Goal: Task Accomplishment & Management: Use online tool/utility

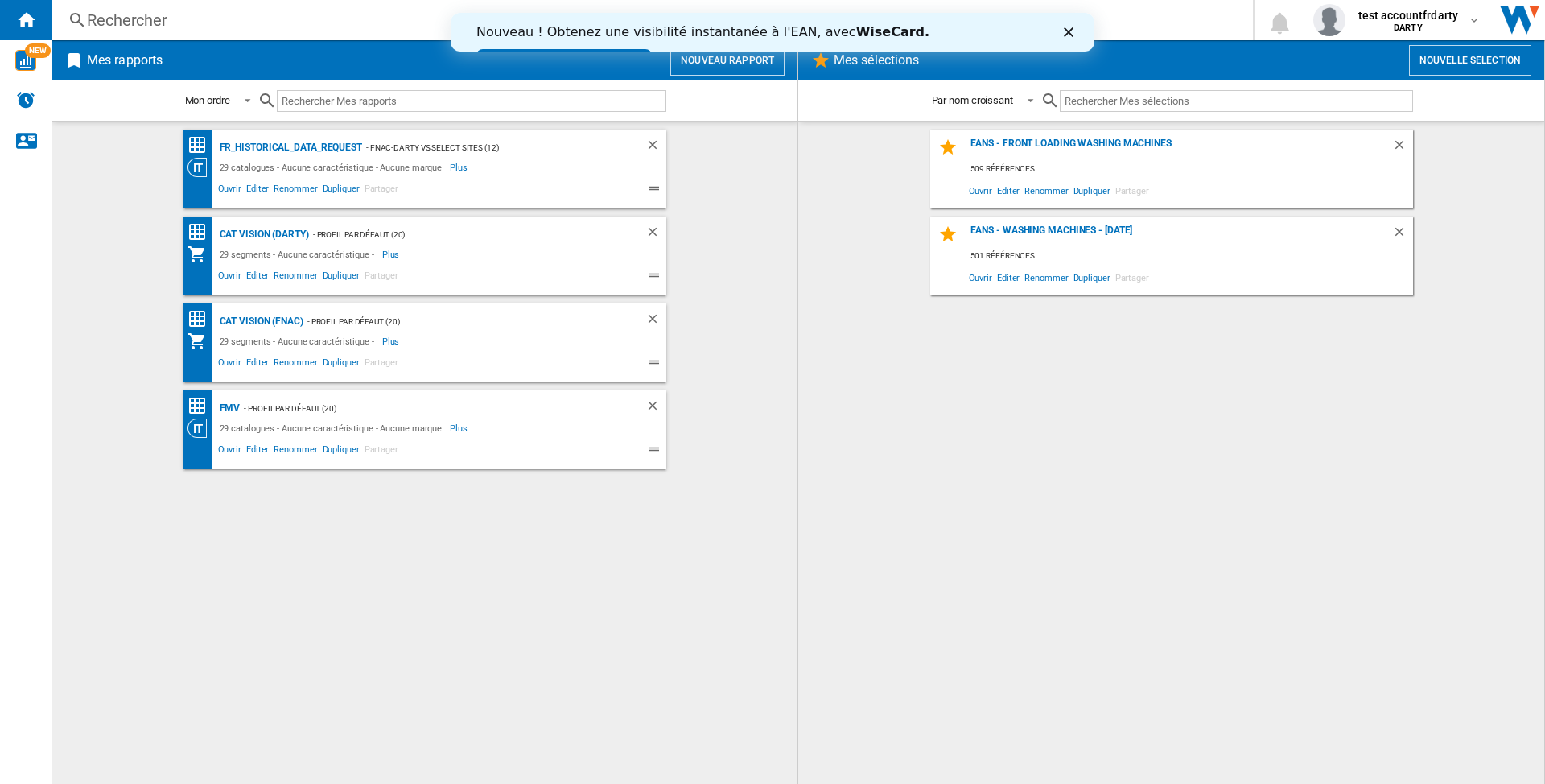
click at [729, 68] on button "Nouveau rapport" at bounding box center [727, 60] width 114 height 31
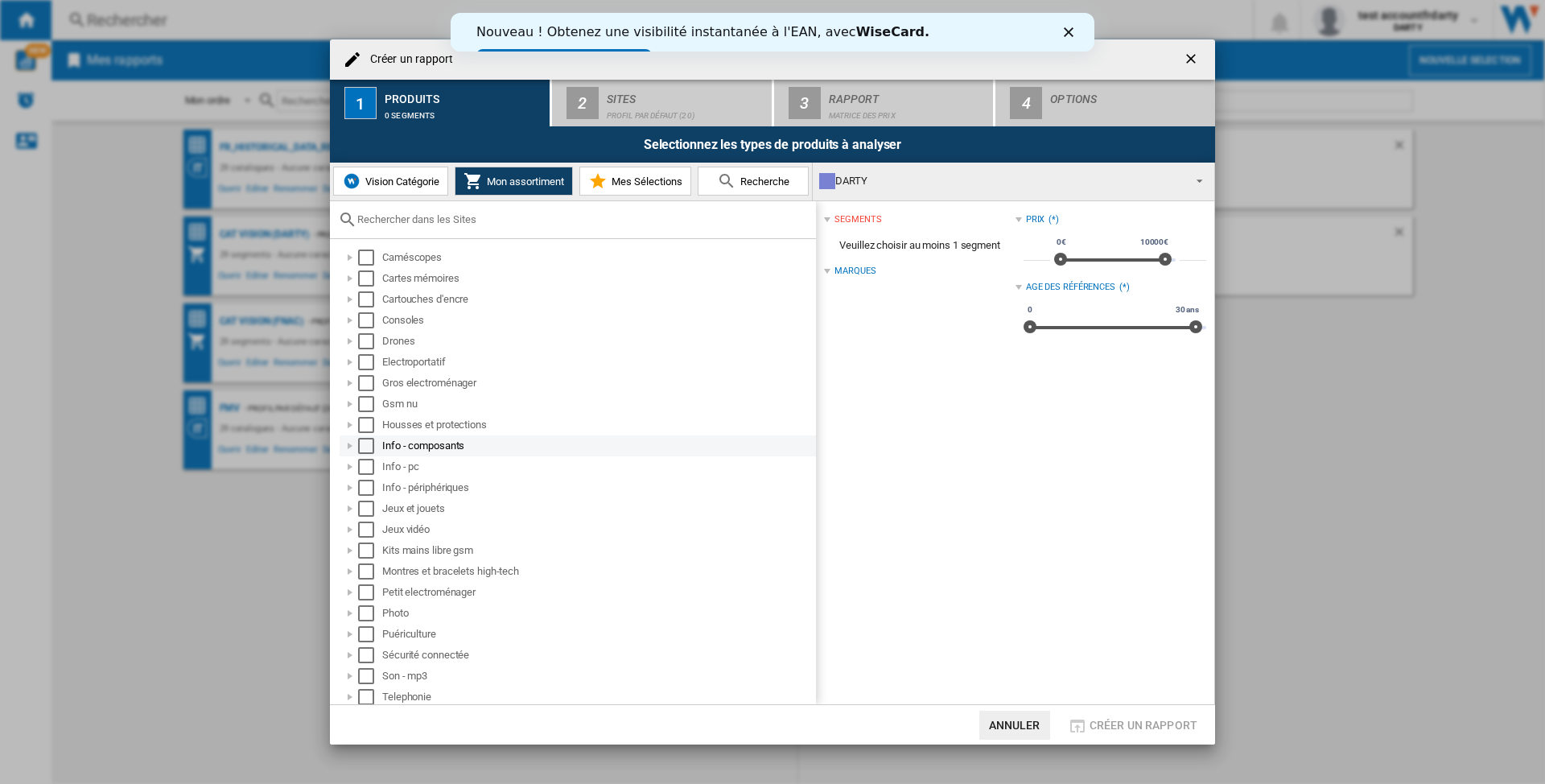
scroll to position [23, 0]
click at [396, 171] on button "Vision Catégorie" at bounding box center [391, 182] width 115 height 29
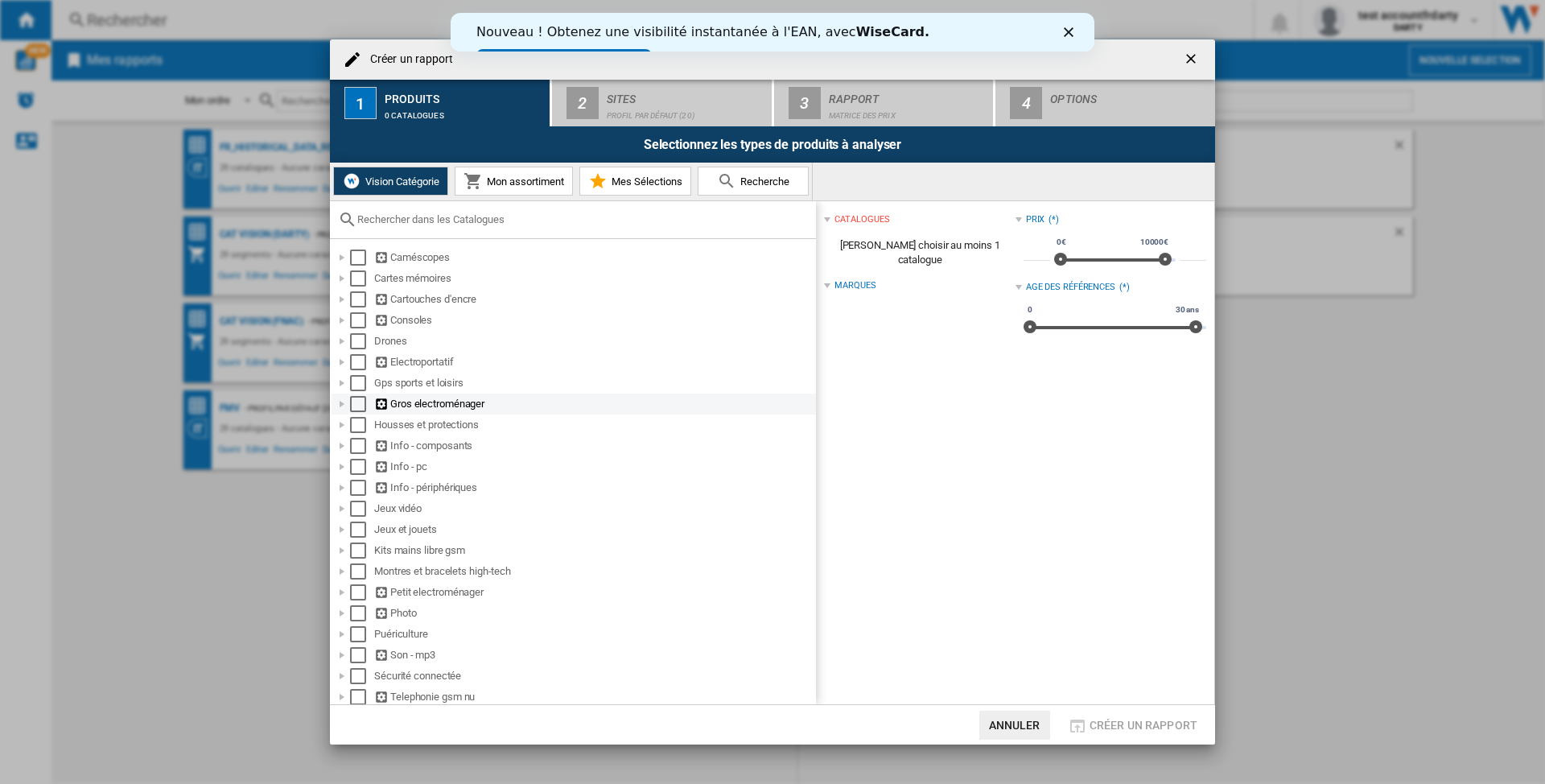
scroll to position [45, 0]
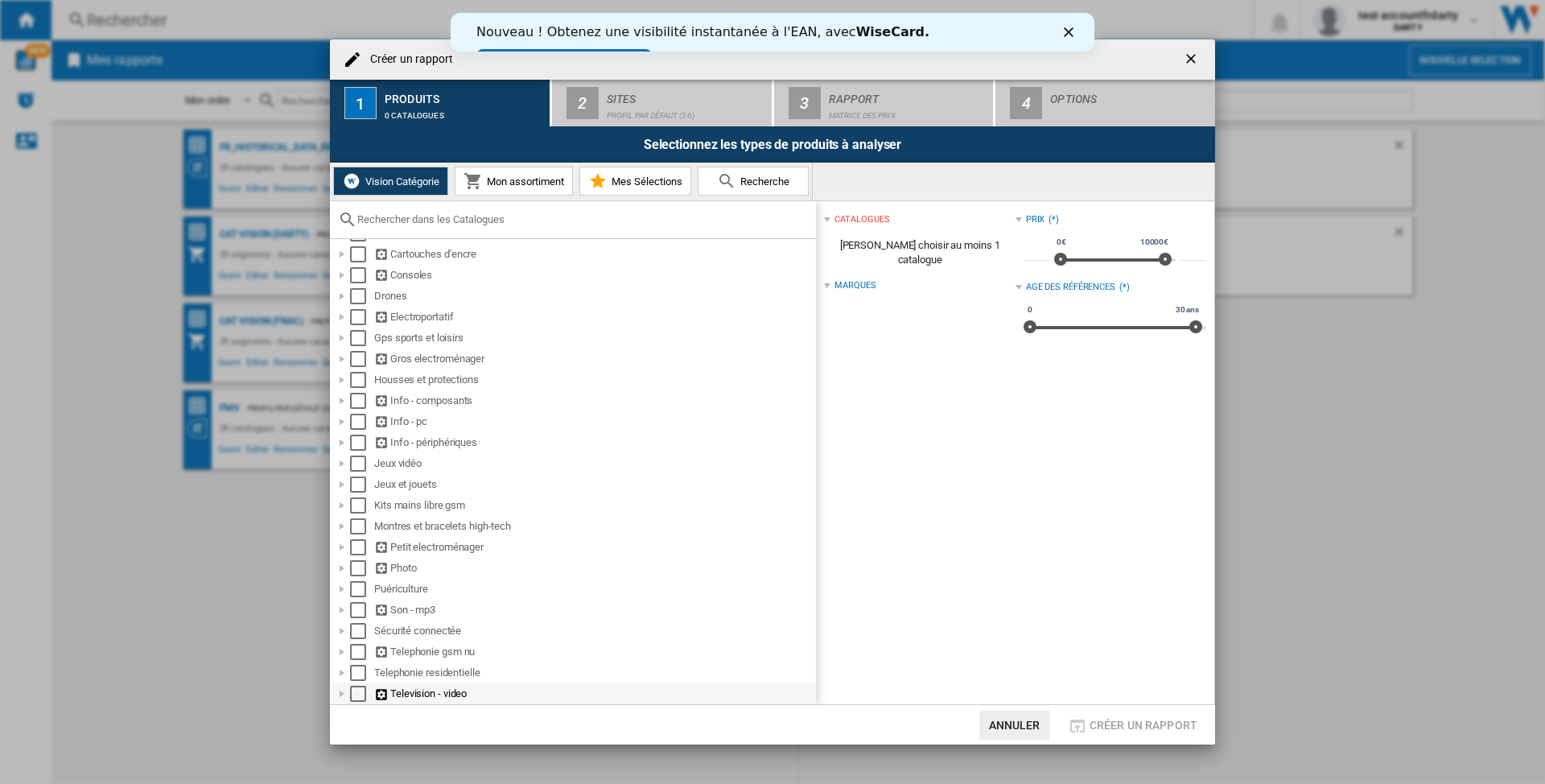
click at [427, 690] on div "Television - video" at bounding box center [594, 694] width 440 height 16
click at [358, 689] on div "Select" at bounding box center [358, 694] width 16 height 16
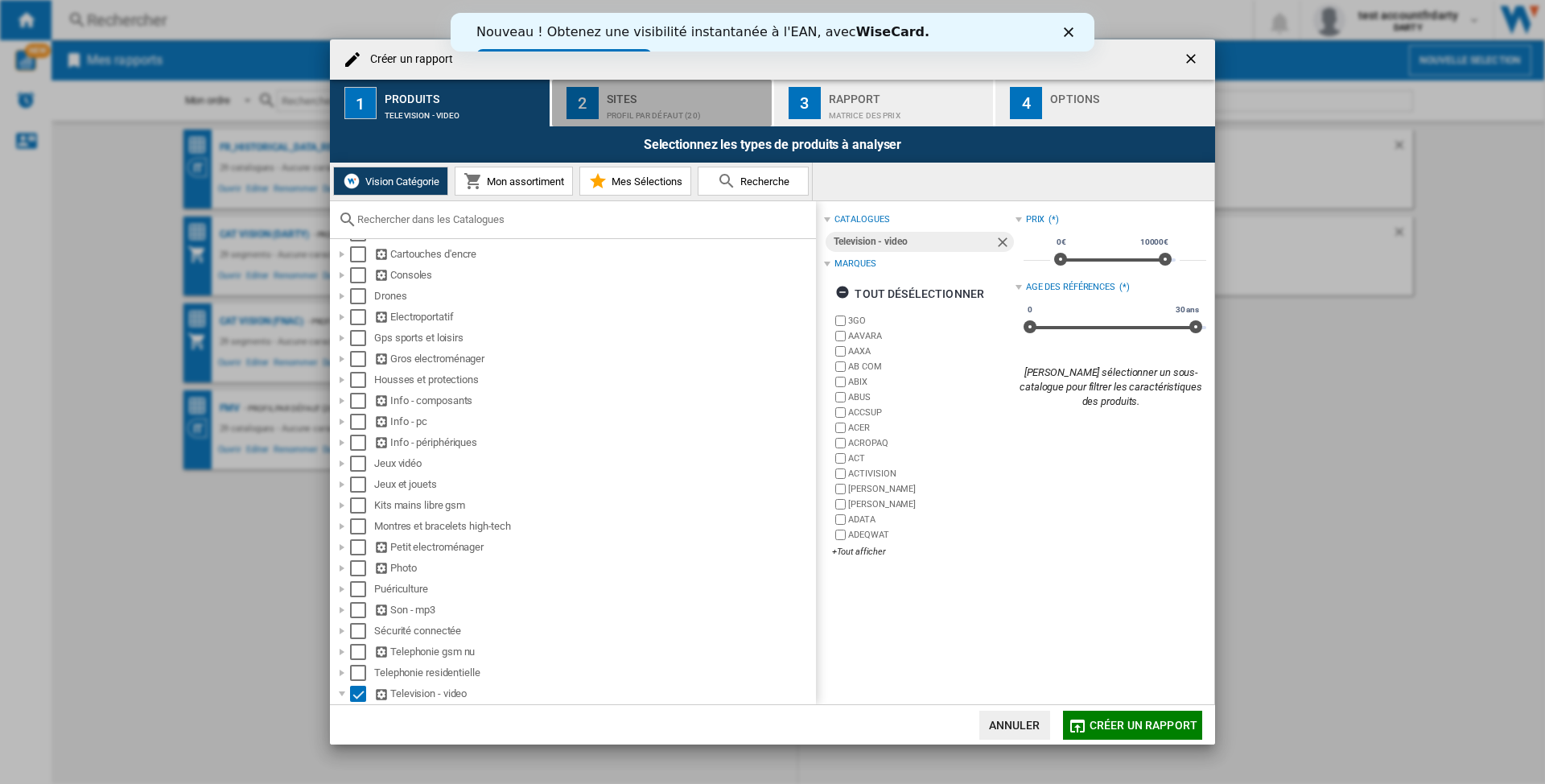
click at [676, 101] on div "Sites" at bounding box center [686, 95] width 158 height 17
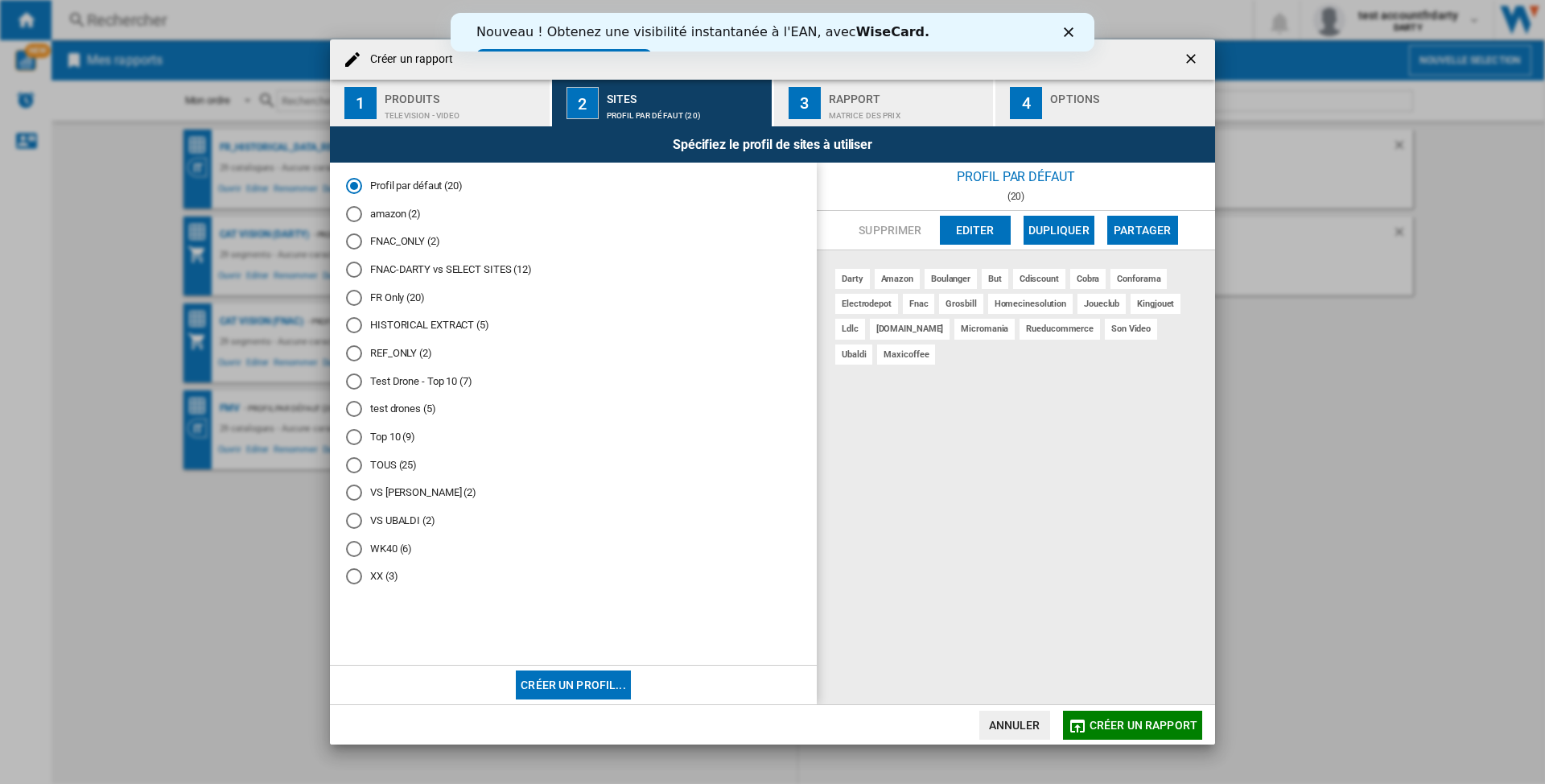
click at [597, 680] on button "Créer un profil..." at bounding box center [573, 685] width 115 height 29
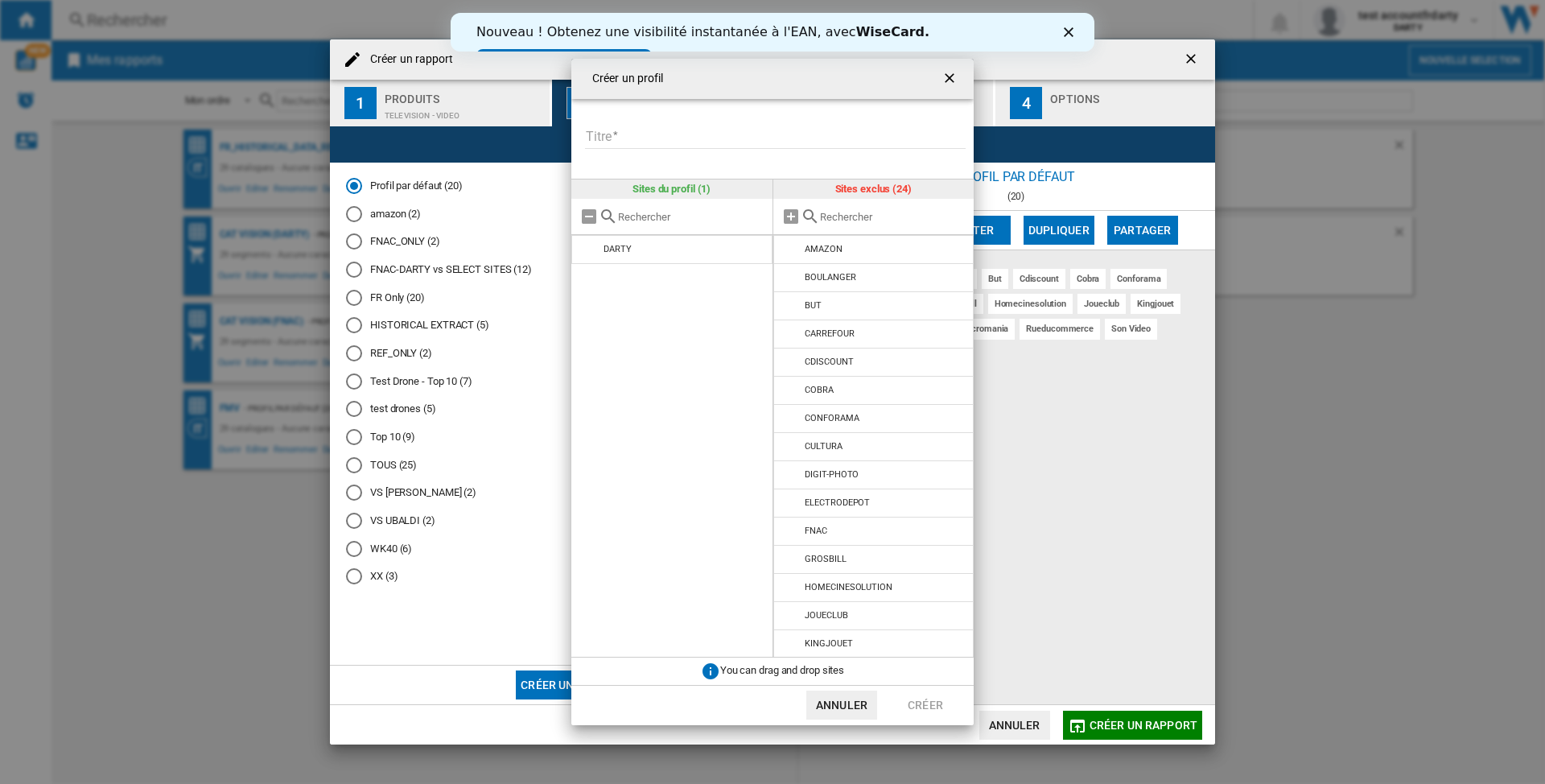
click at [848, 213] on input "text" at bounding box center [893, 217] width 146 height 12
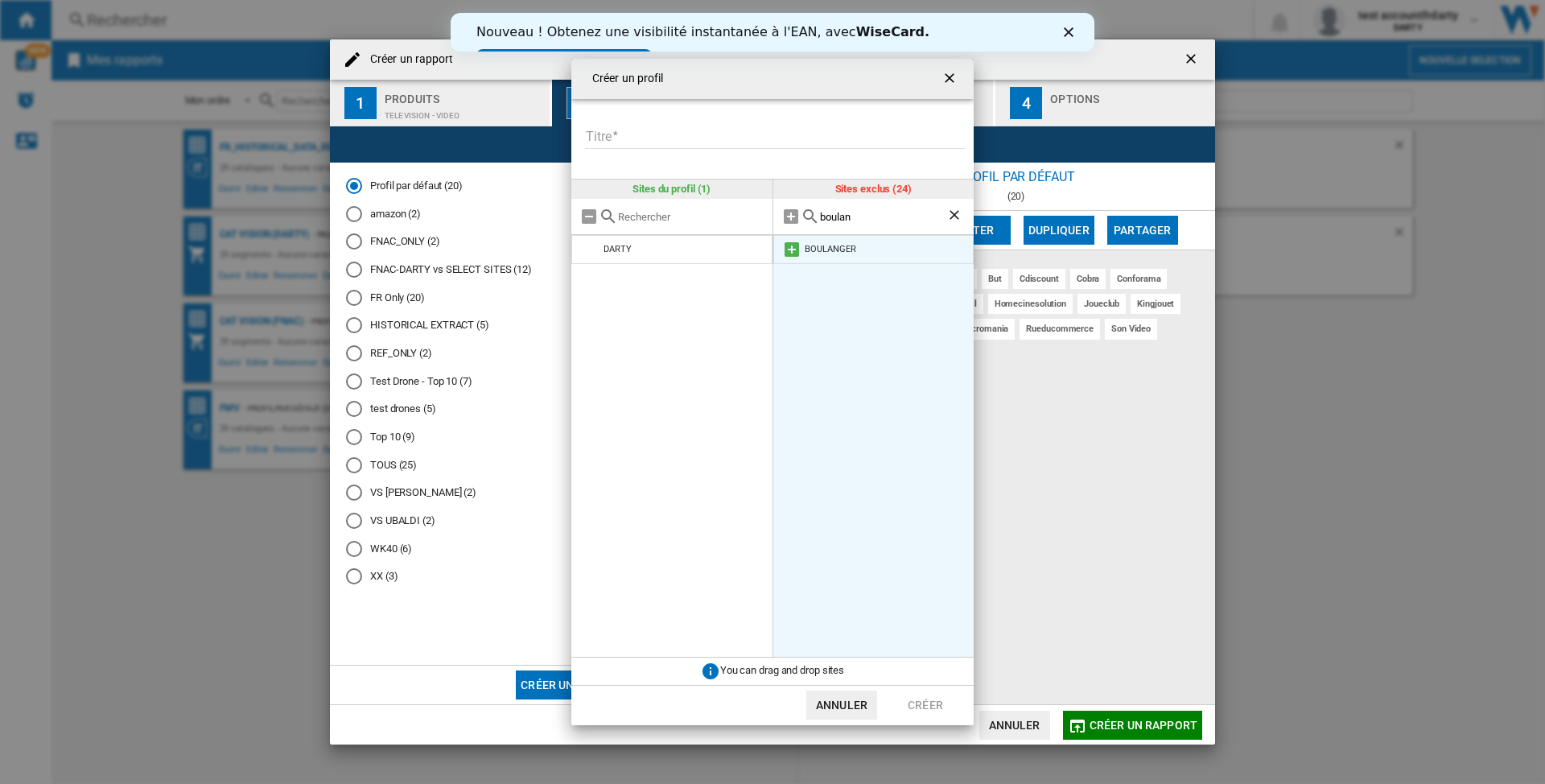
type input "boulan"
click at [850, 255] on li "BOULANGER" at bounding box center [874, 250] width 201 height 29
click at [795, 251] on md-icon at bounding box center [792, 250] width 19 height 19
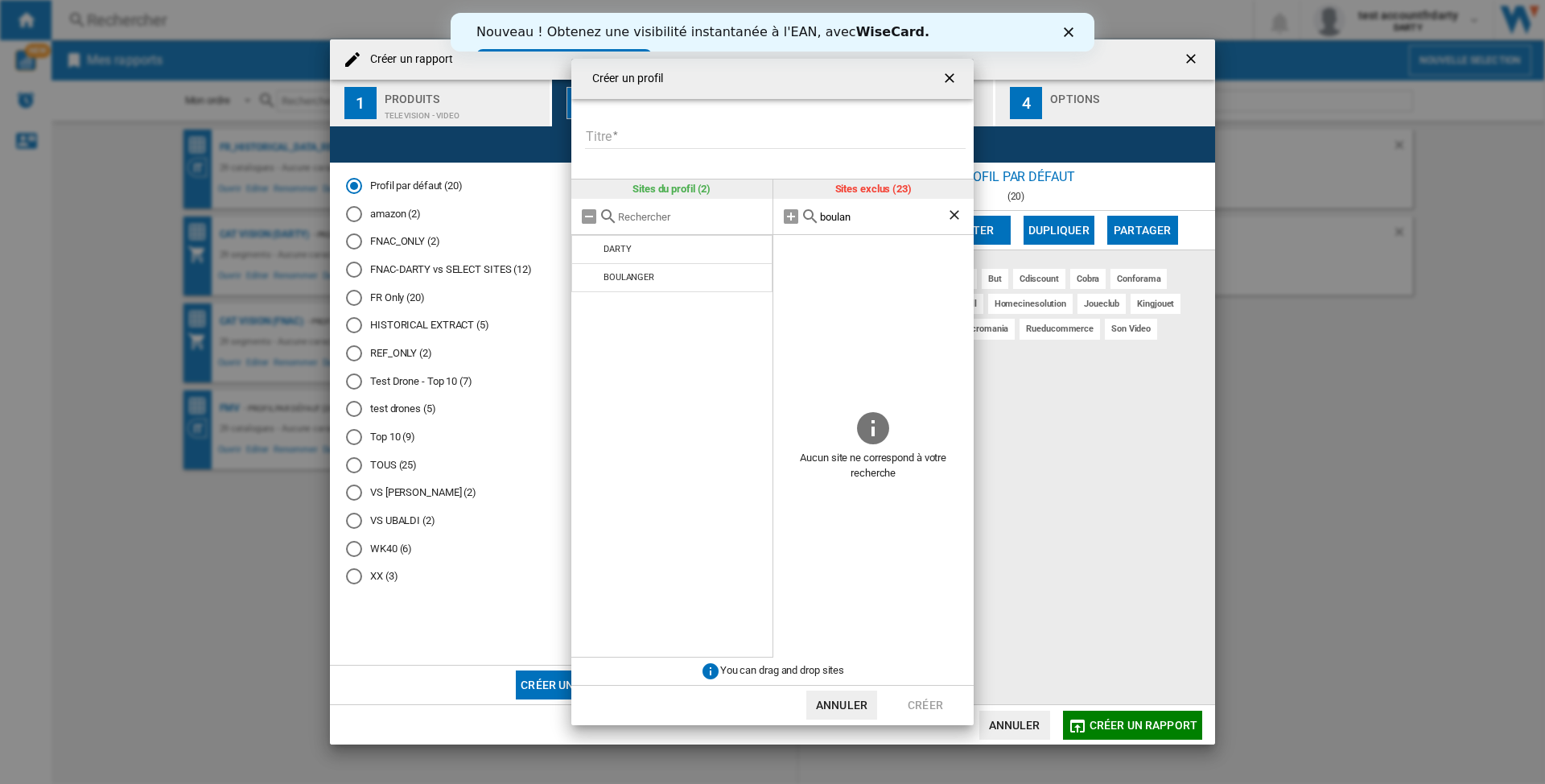
click at [618, 129] on input "Titre" at bounding box center [776, 137] width 380 height 24
type input "****"
click at [908, 701] on button "Créer" at bounding box center [925, 705] width 71 height 29
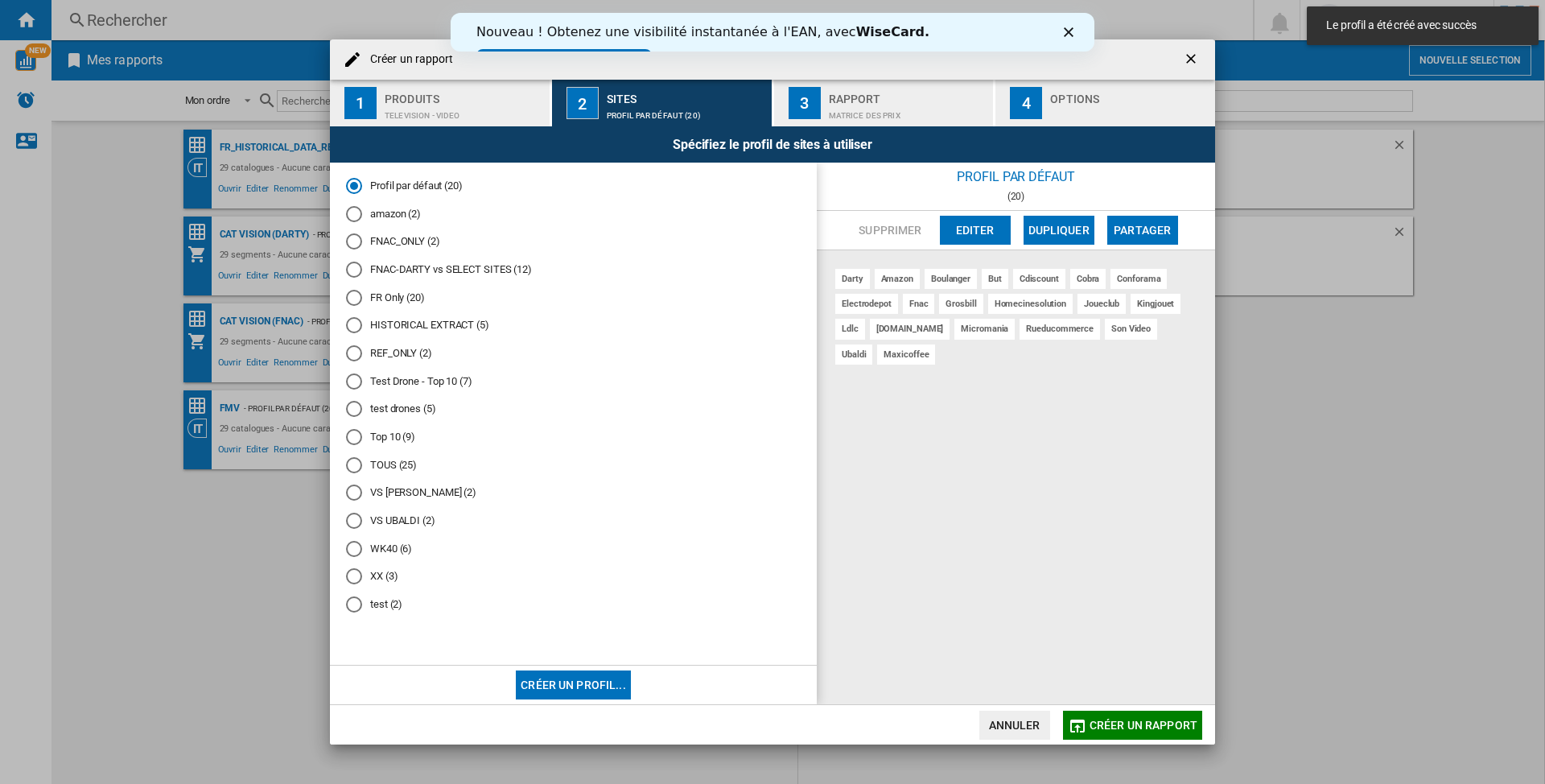
click at [387, 602] on md-radio-button "test (2)" at bounding box center [573, 605] width 454 height 15
click at [1115, 723] on span "Créer un rapport" at bounding box center [1143, 725] width 108 height 13
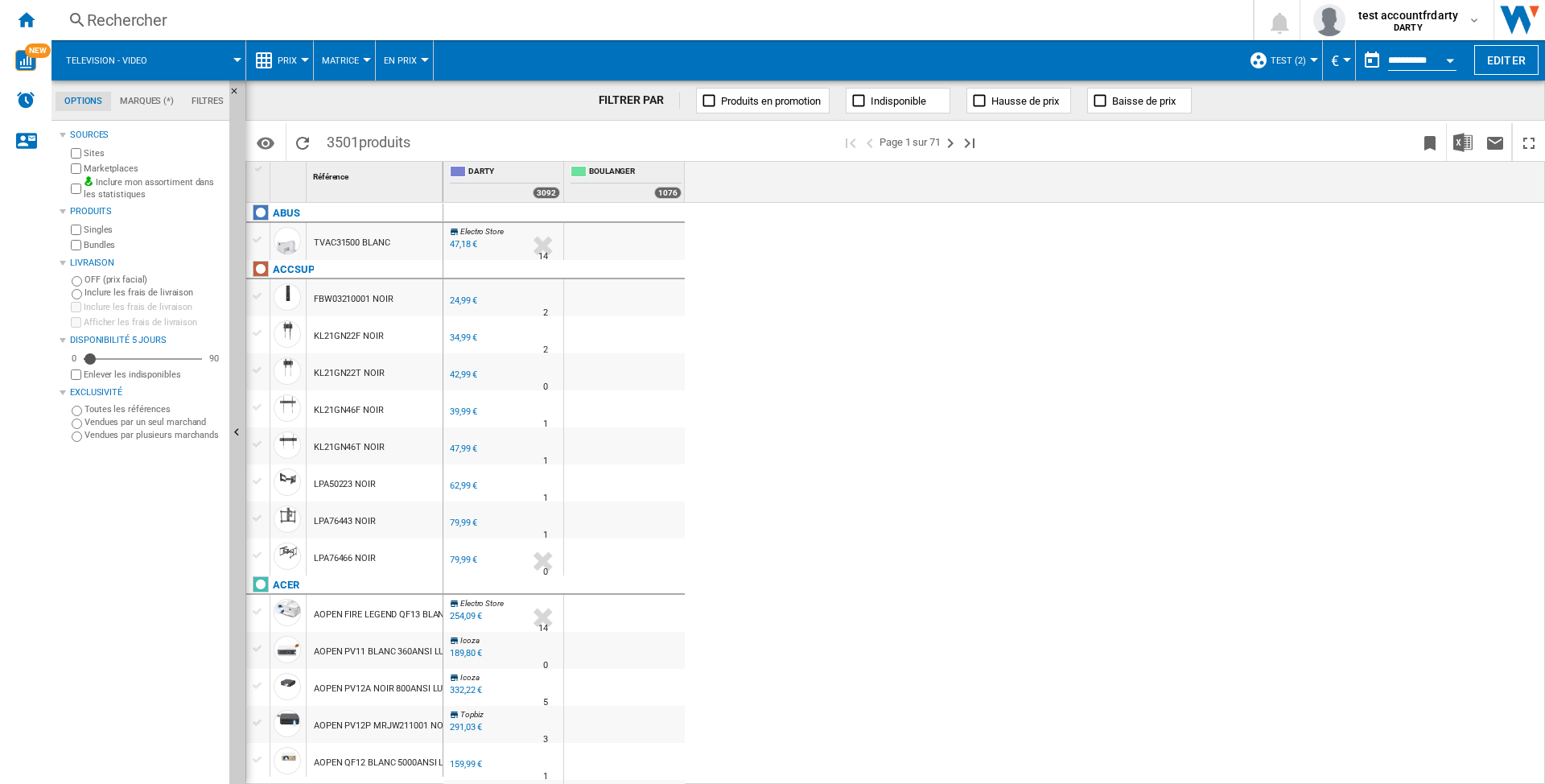
click at [122, 14] on div "Rechercher" at bounding box center [649, 20] width 1124 height 22
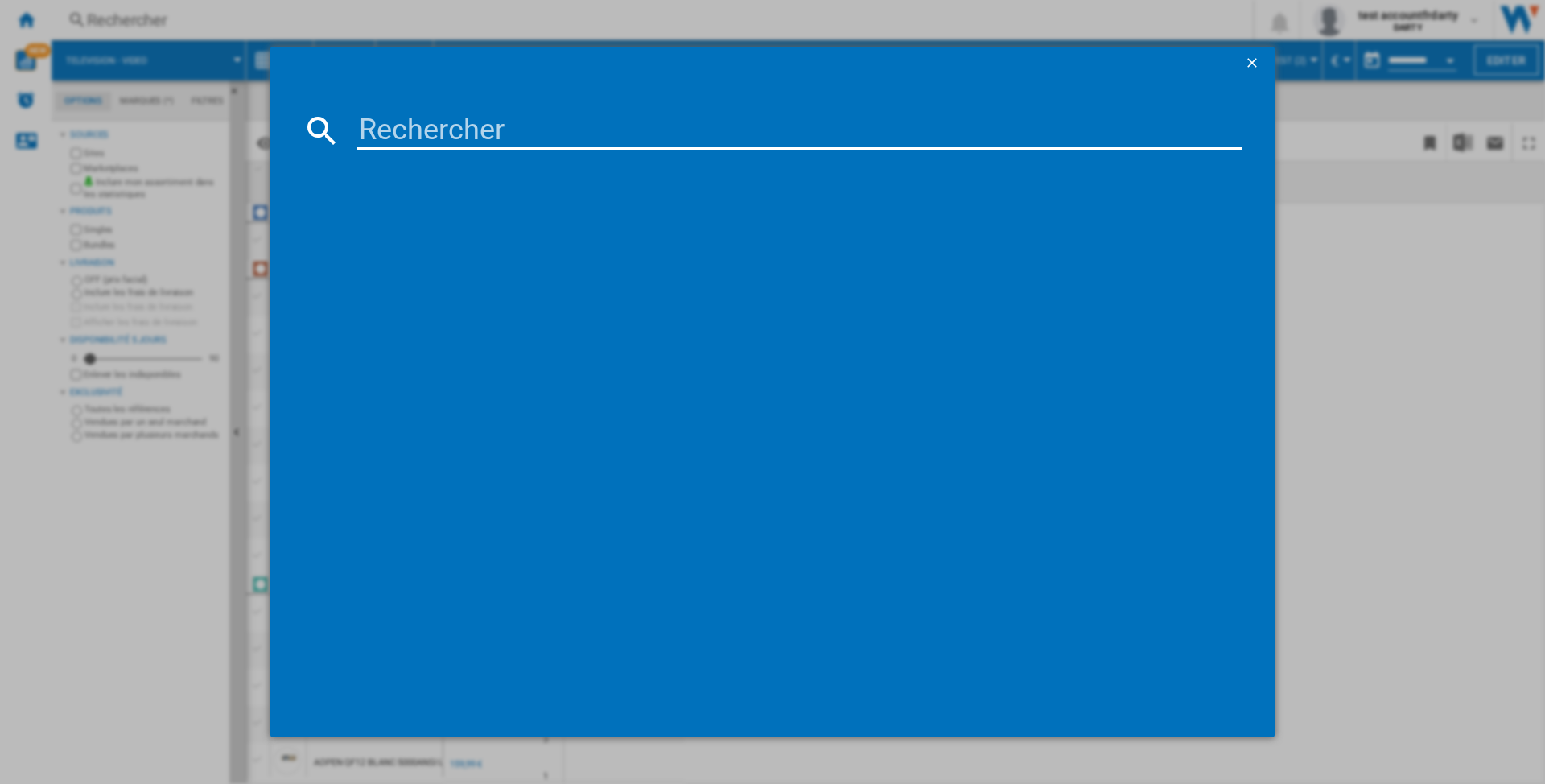
drag, startPoint x: 398, startPoint y: 133, endPoint x: 414, endPoint y: 159, distance: 30.5
click at [399, 132] on input at bounding box center [800, 130] width 886 height 39
paste input "KEF B1 GRIS"
type input "KEF B1 GRIS"
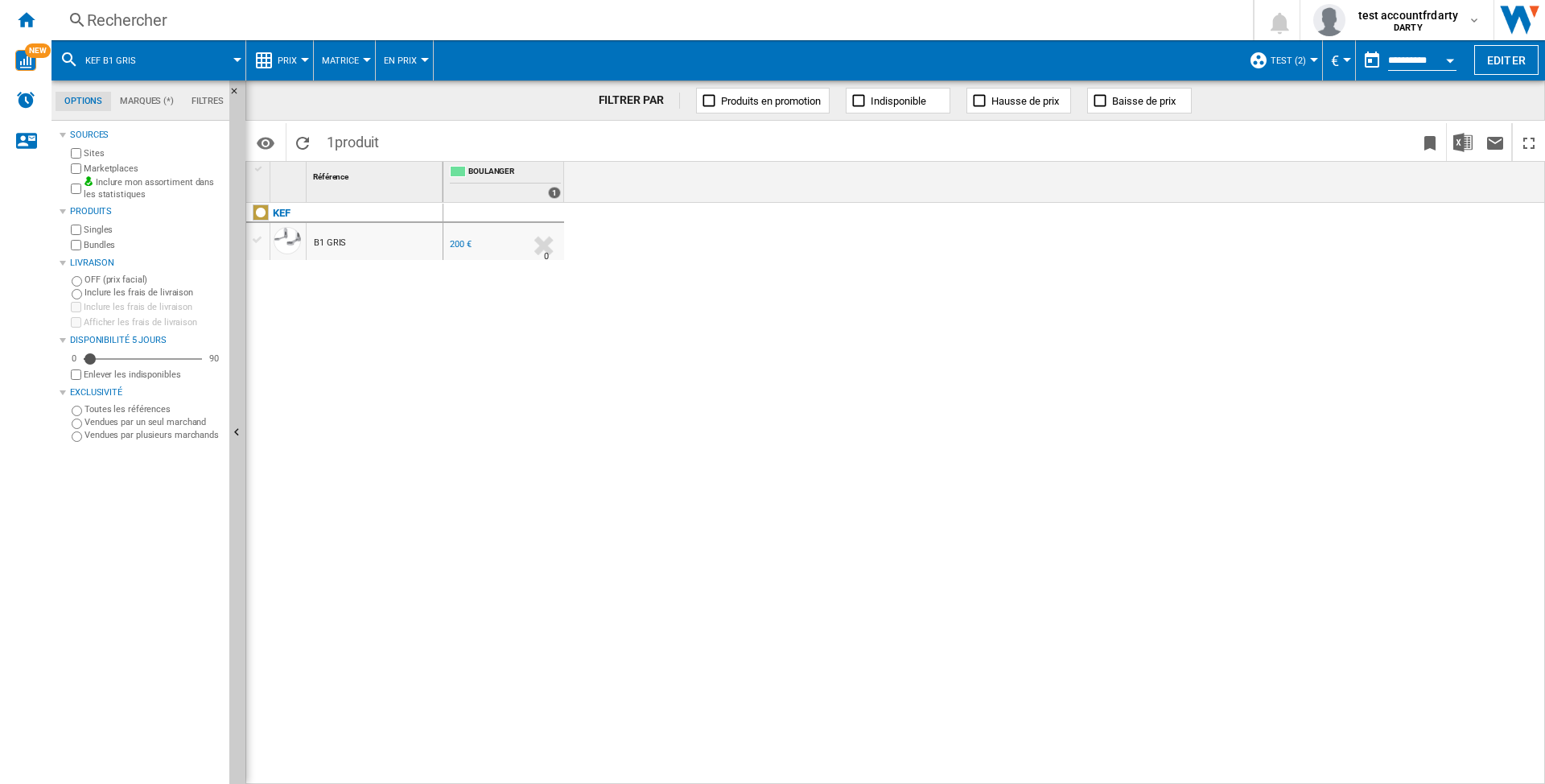
click at [345, 238] on div "B1 GRIS" at bounding box center [374, 241] width 136 height 37
